Goal: Navigation & Orientation: Find specific page/section

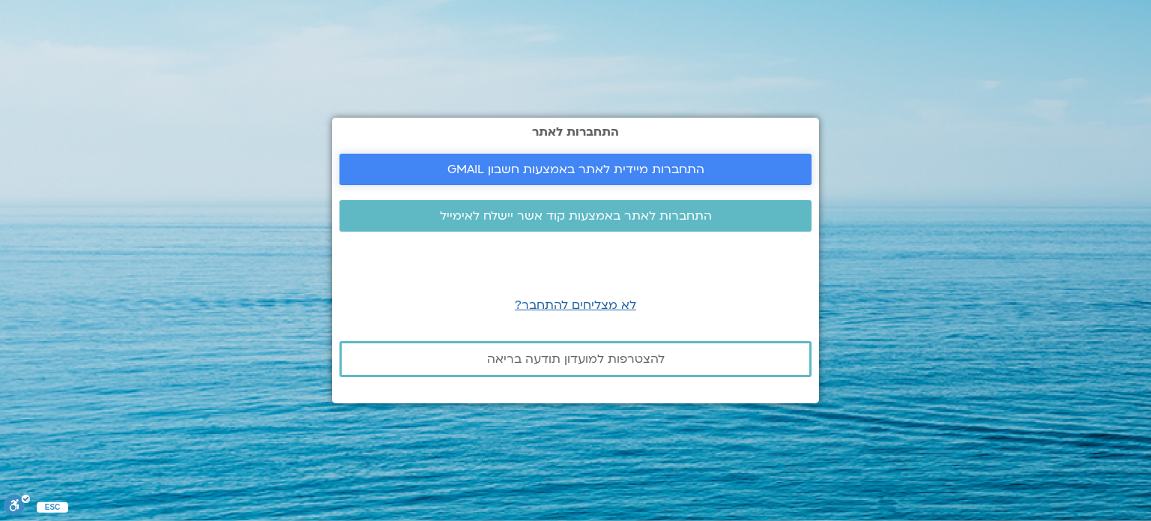
click at [524, 168] on span "התחברות מיידית לאתר באמצעות חשבון GMAIL" at bounding box center [575, 169] width 257 height 13
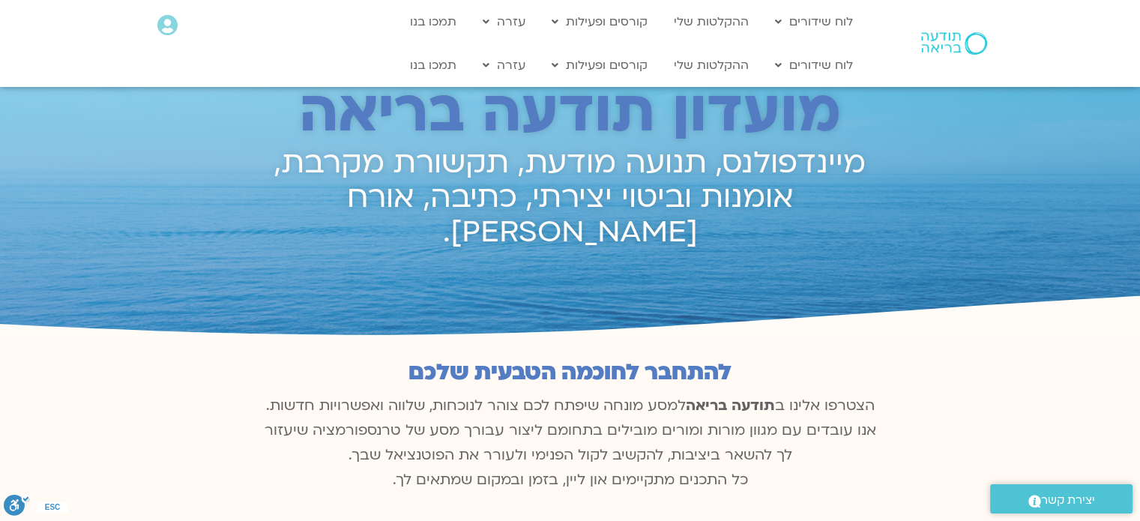
click at [172, 19] on icon at bounding box center [167, 25] width 20 height 21
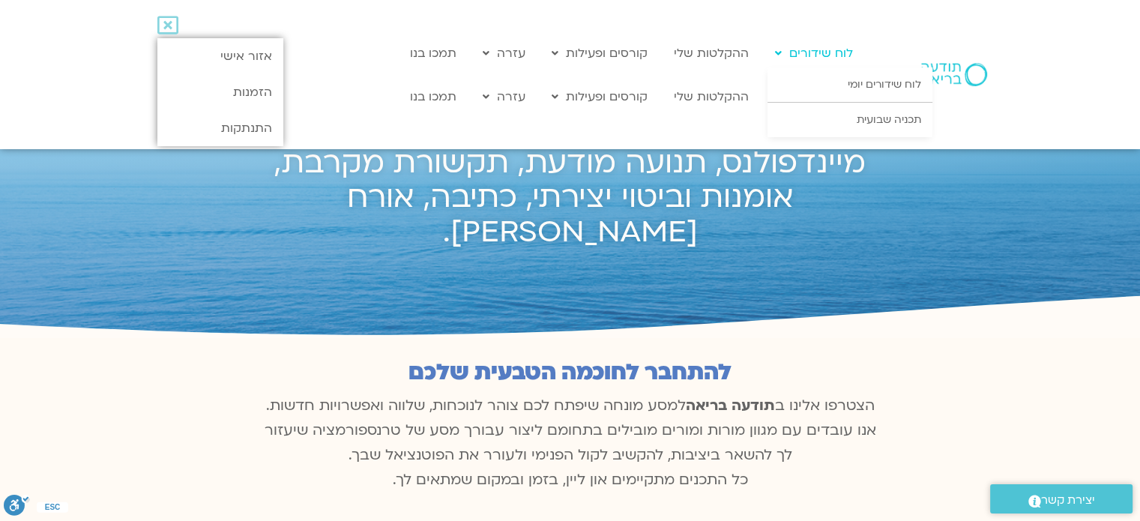
click at [826, 45] on link "לוח שידורים" at bounding box center [813, 53] width 93 height 28
click at [866, 81] on link "לוח שידורים יומי" at bounding box center [849, 84] width 165 height 34
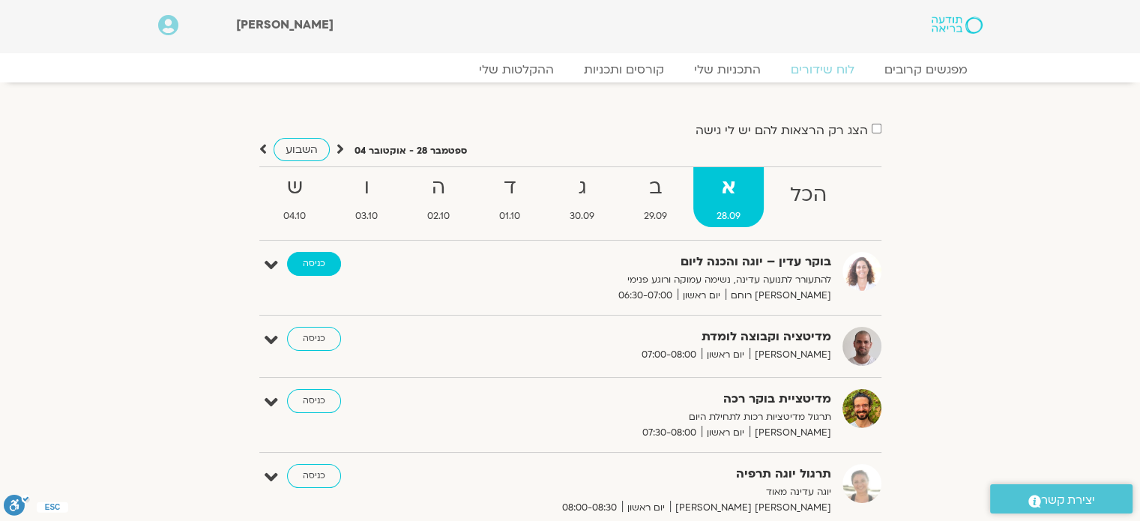
click at [330, 270] on link "כניסה" at bounding box center [314, 264] width 54 height 24
